Goal: Task Accomplishment & Management: Manage account settings

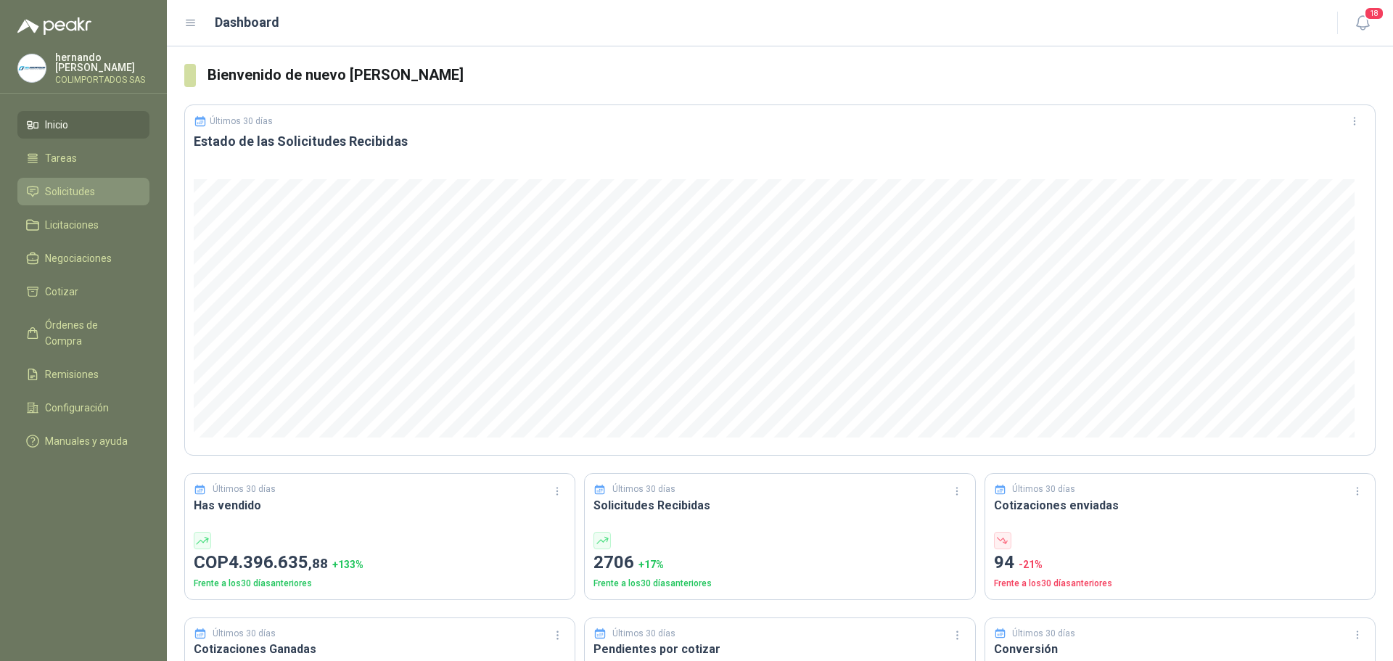
click at [93, 194] on span "Solicitudes" at bounding box center [70, 192] width 50 height 16
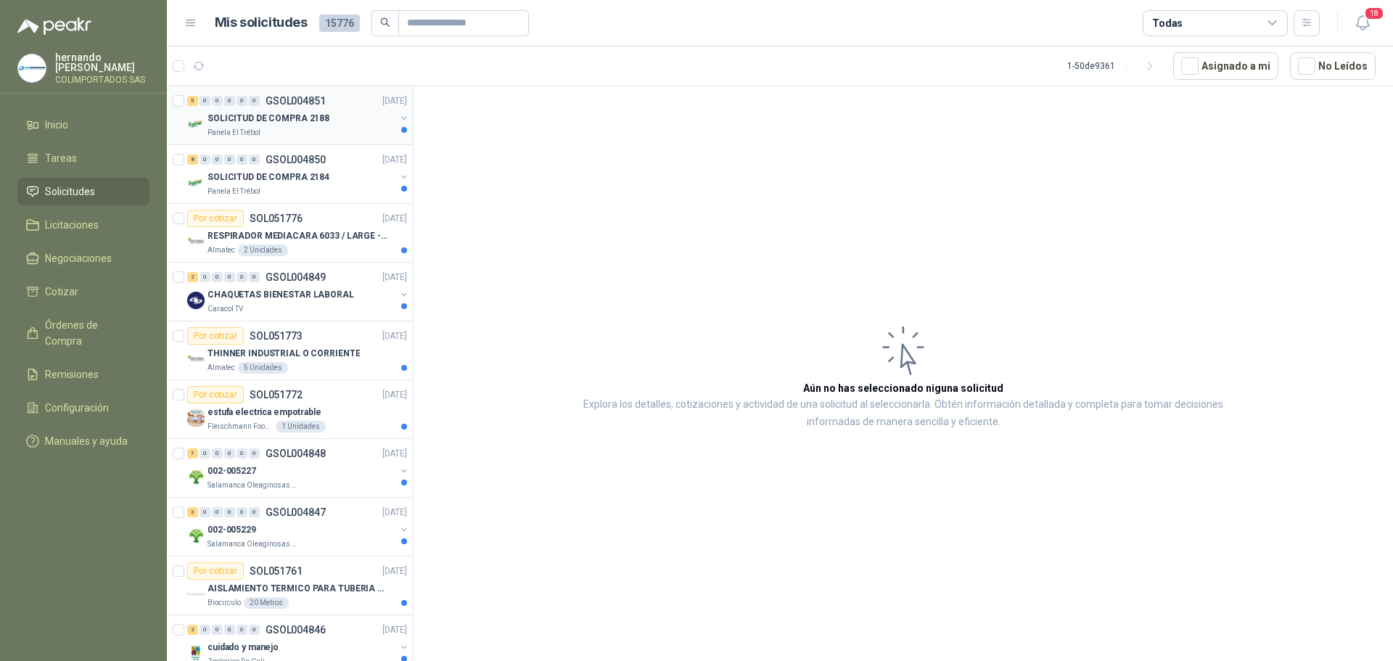
click at [263, 131] on div "Panela El Trébol" at bounding box center [301, 133] width 188 height 12
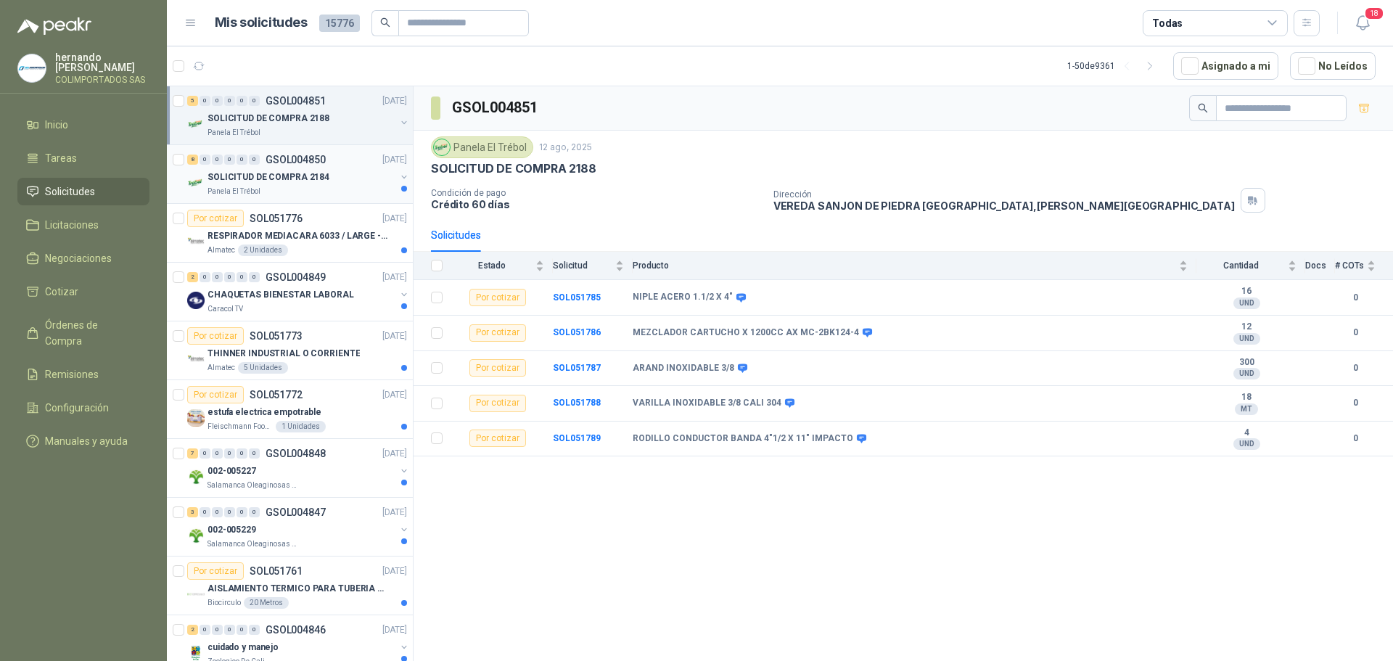
click at [282, 179] on p "SOLICITUD DE COMPRA 2184" at bounding box center [268, 177] width 122 height 14
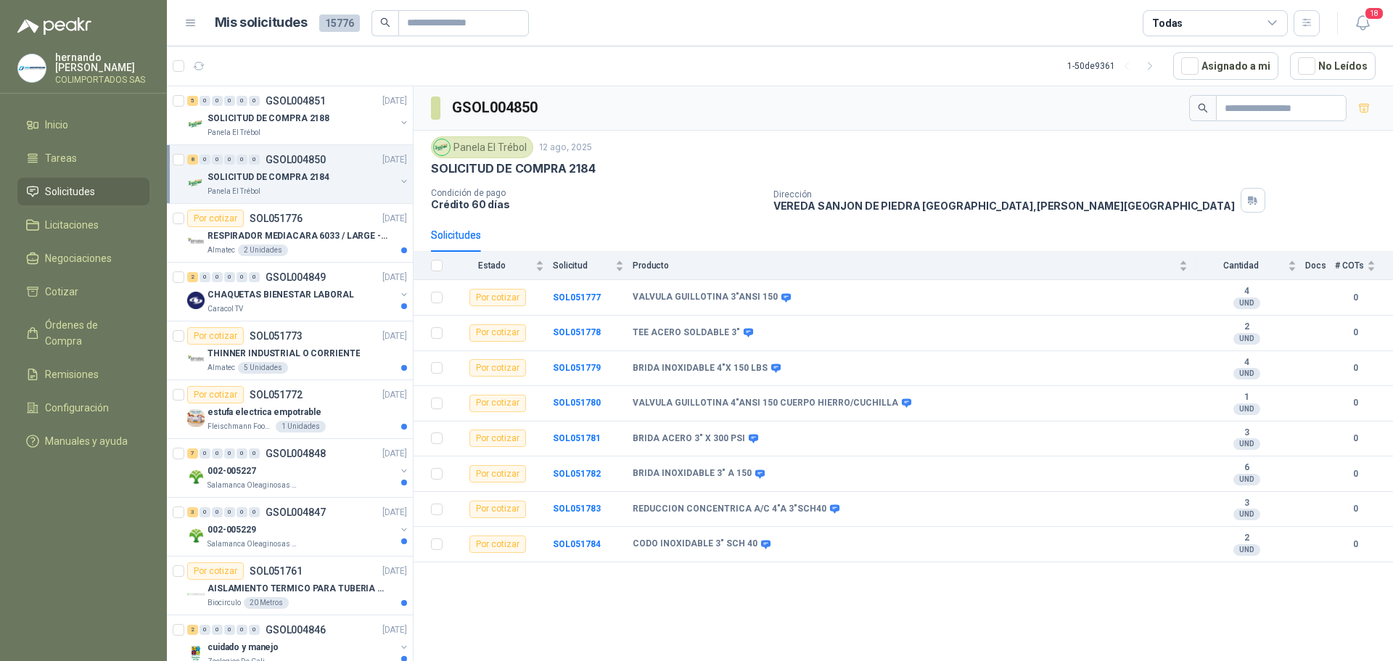
click at [89, 191] on span "Solicitudes" at bounding box center [70, 192] width 50 height 16
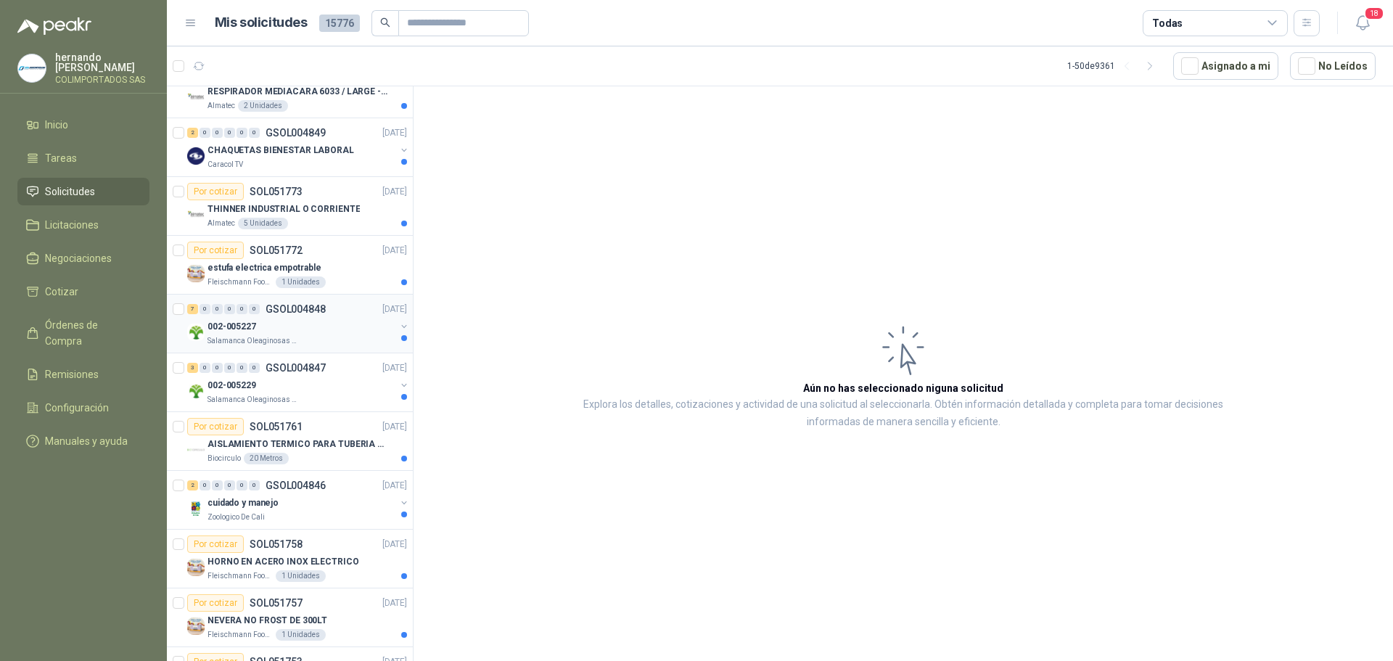
scroll to position [145, 0]
click at [274, 326] on div "002-005227" at bounding box center [301, 325] width 188 height 17
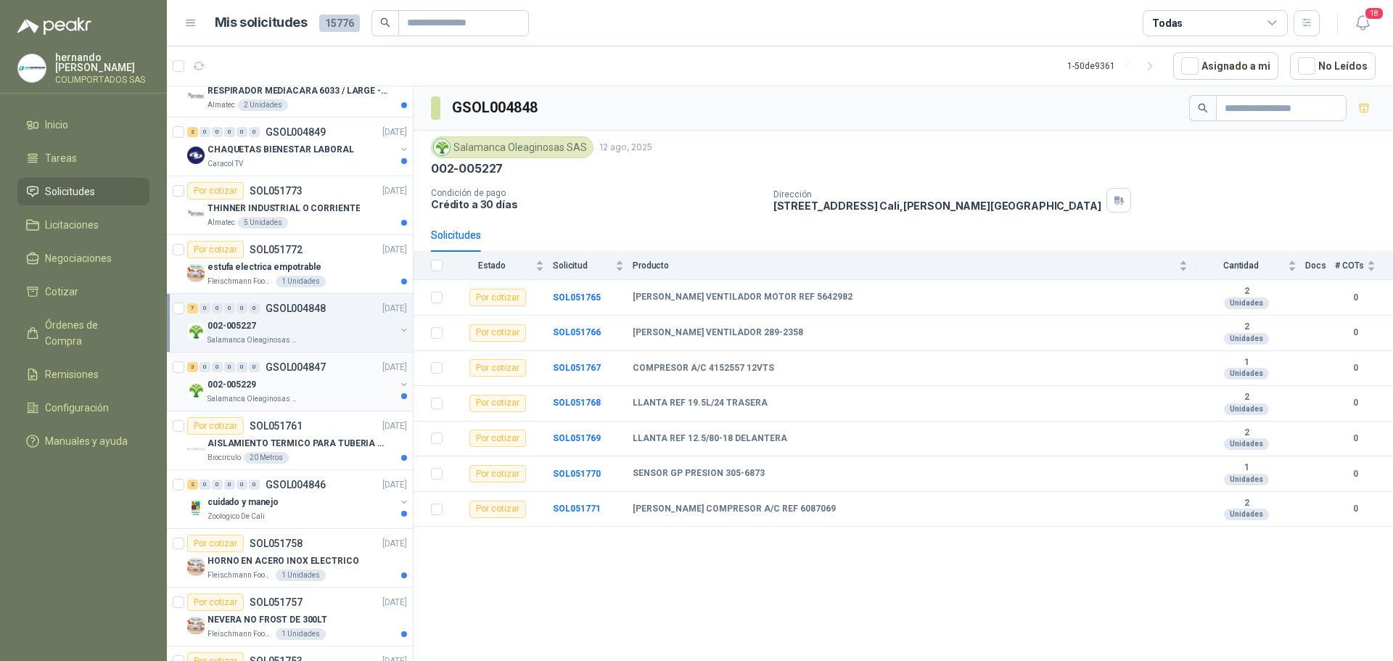
click at [281, 386] on div "002-005229" at bounding box center [301, 384] width 188 height 17
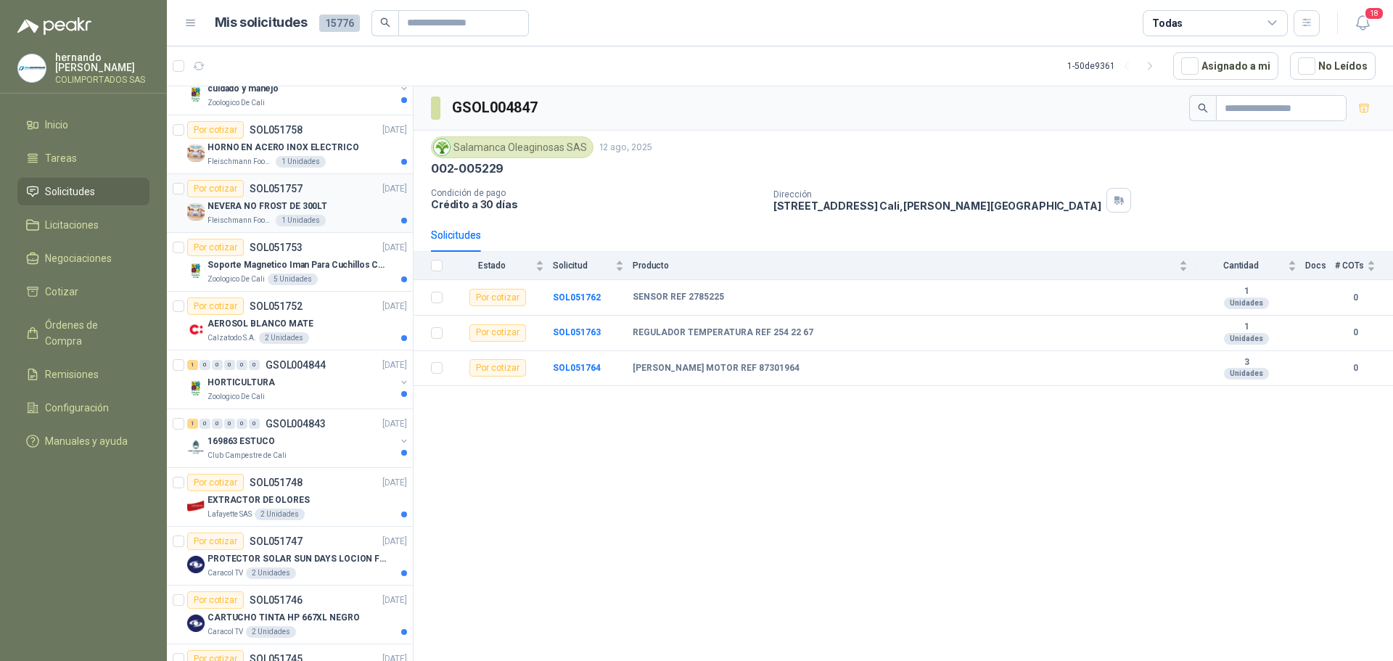
scroll to position [580, 0]
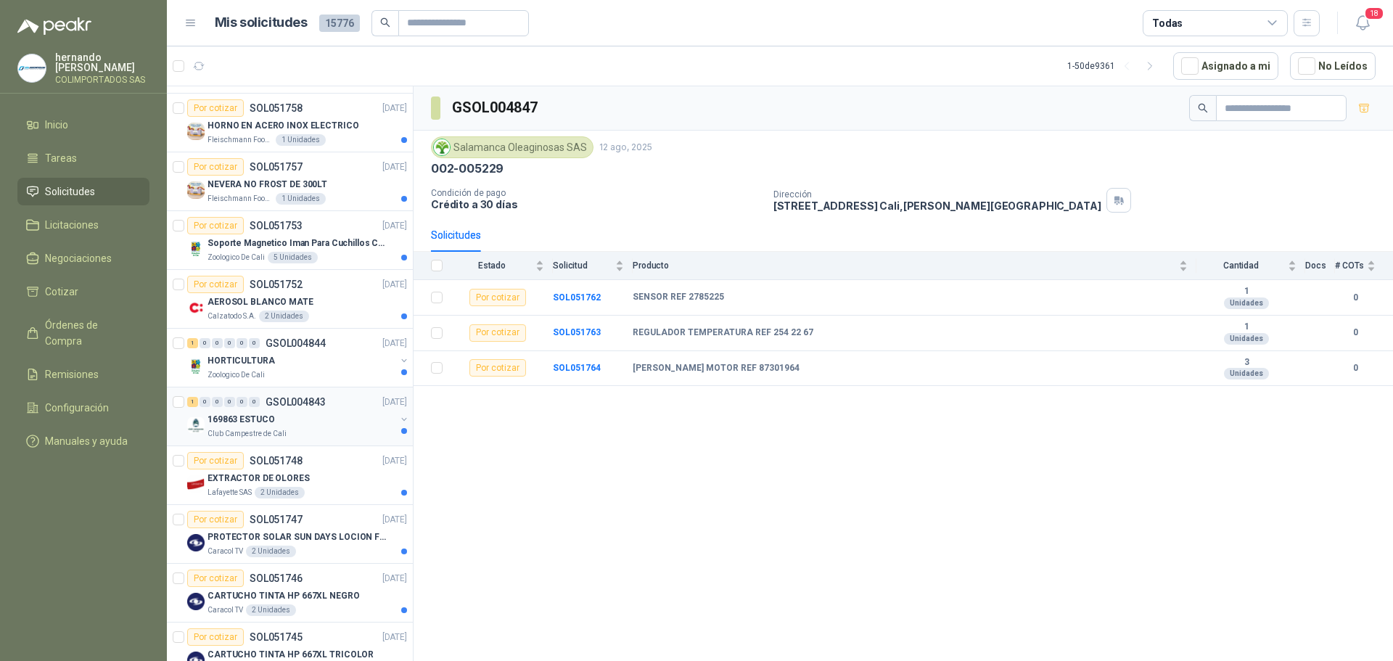
click at [296, 408] on div "1 0 0 0 0 0 GSOL004843 [DATE]" at bounding box center [298, 401] width 223 height 17
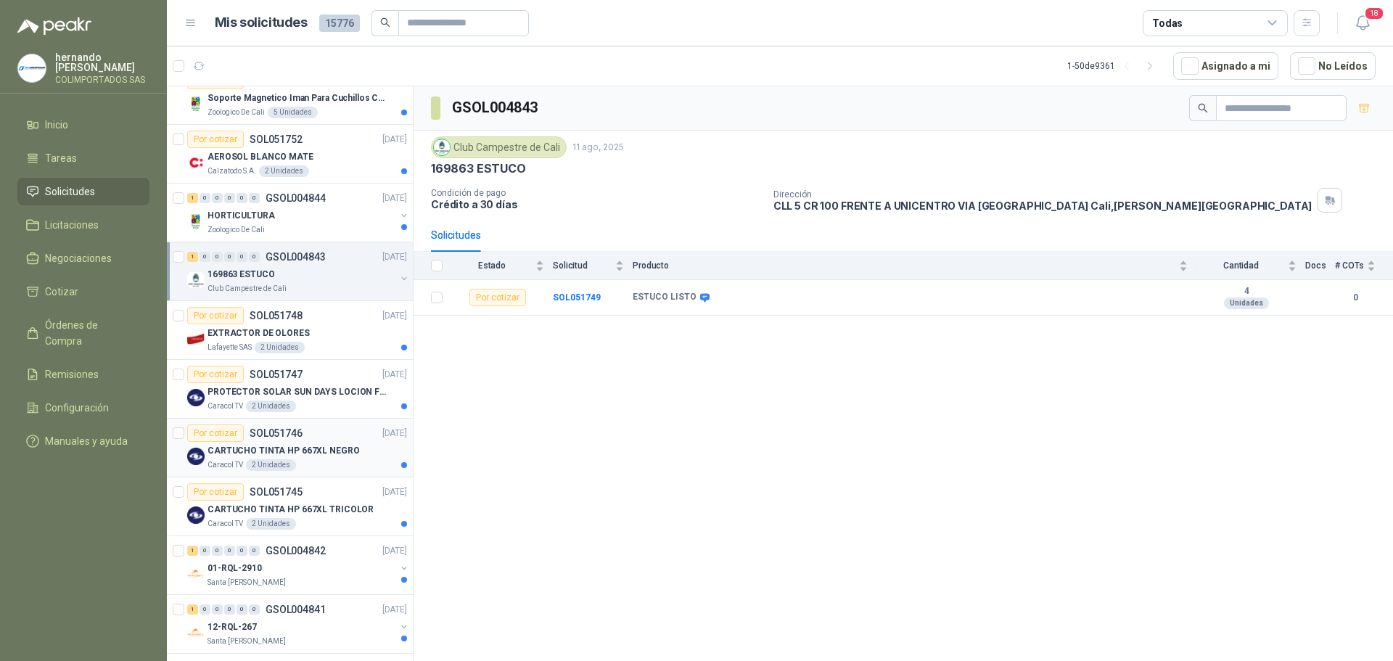
scroll to position [798, 0]
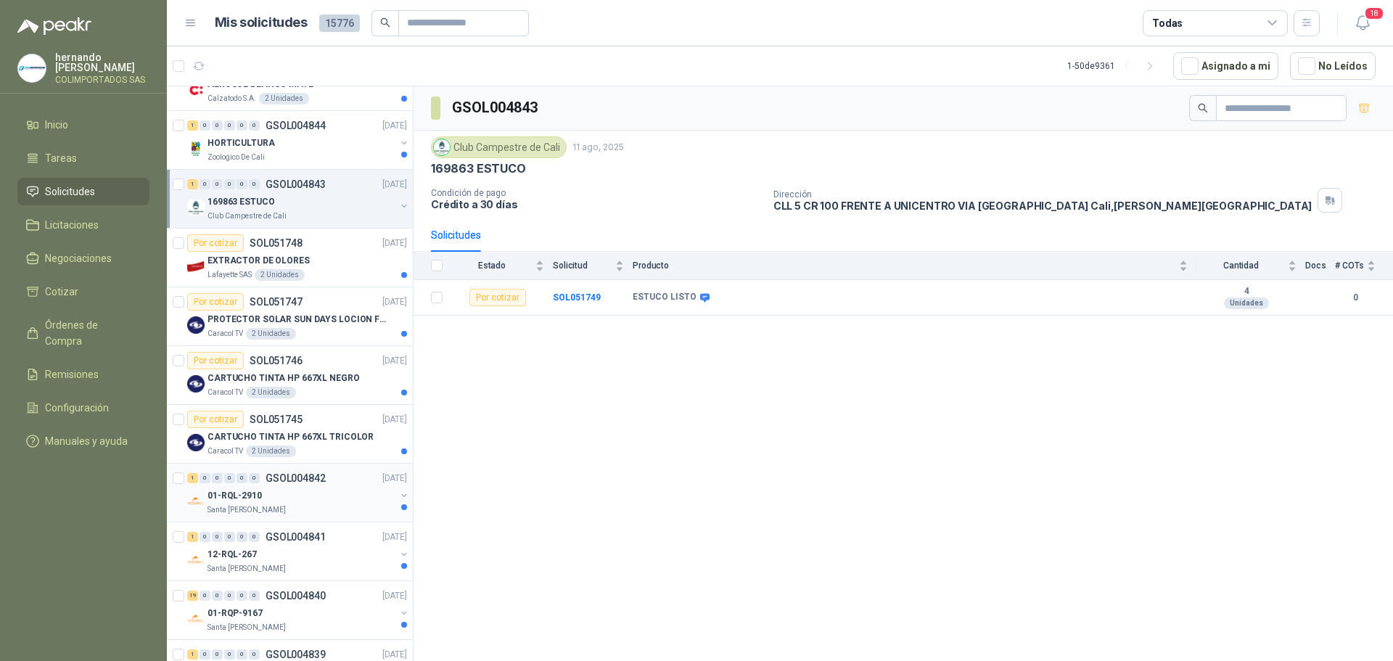
click at [294, 501] on div "01-RQL-2910" at bounding box center [301, 495] width 188 height 17
